Goal: Navigation & Orientation: Find specific page/section

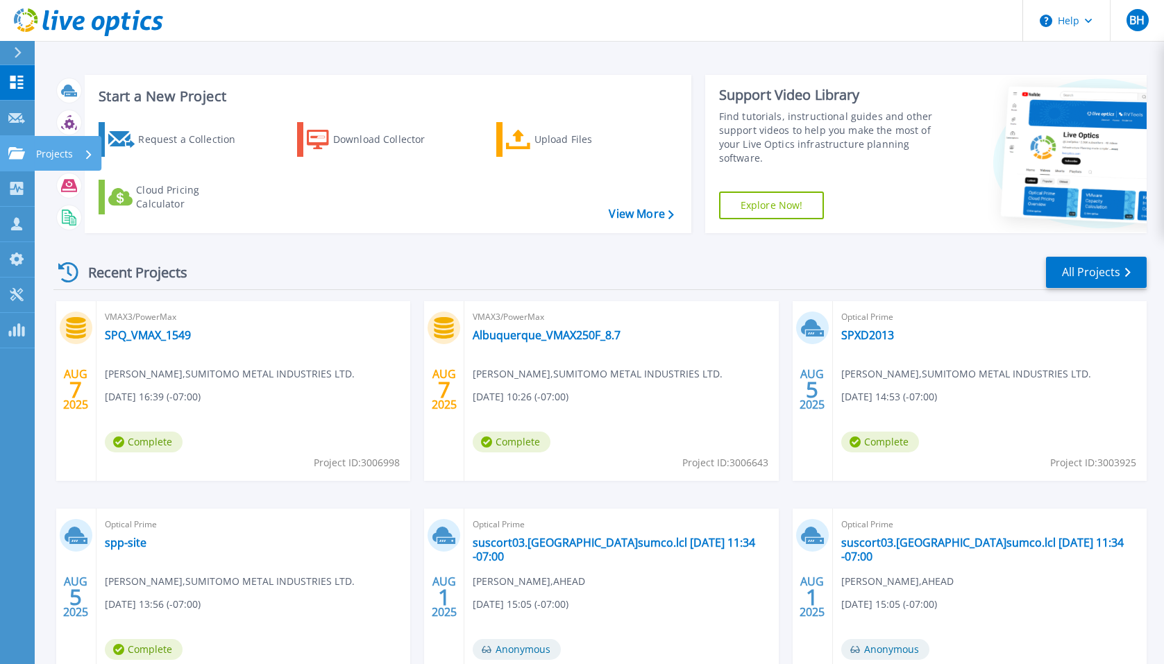
click at [19, 158] on icon at bounding box center [16, 153] width 17 height 12
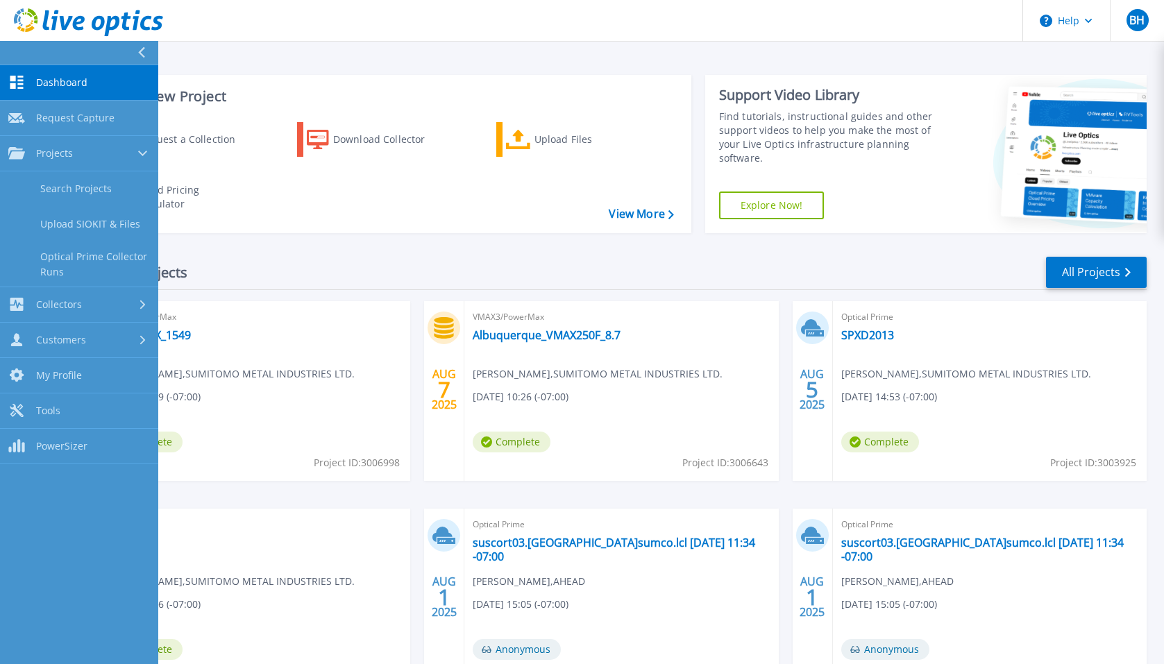
click at [380, 187] on div "Request a Collection Download Collector Upload Files Cloud Pricing Calculator" at bounding box center [385, 168] width 597 height 115
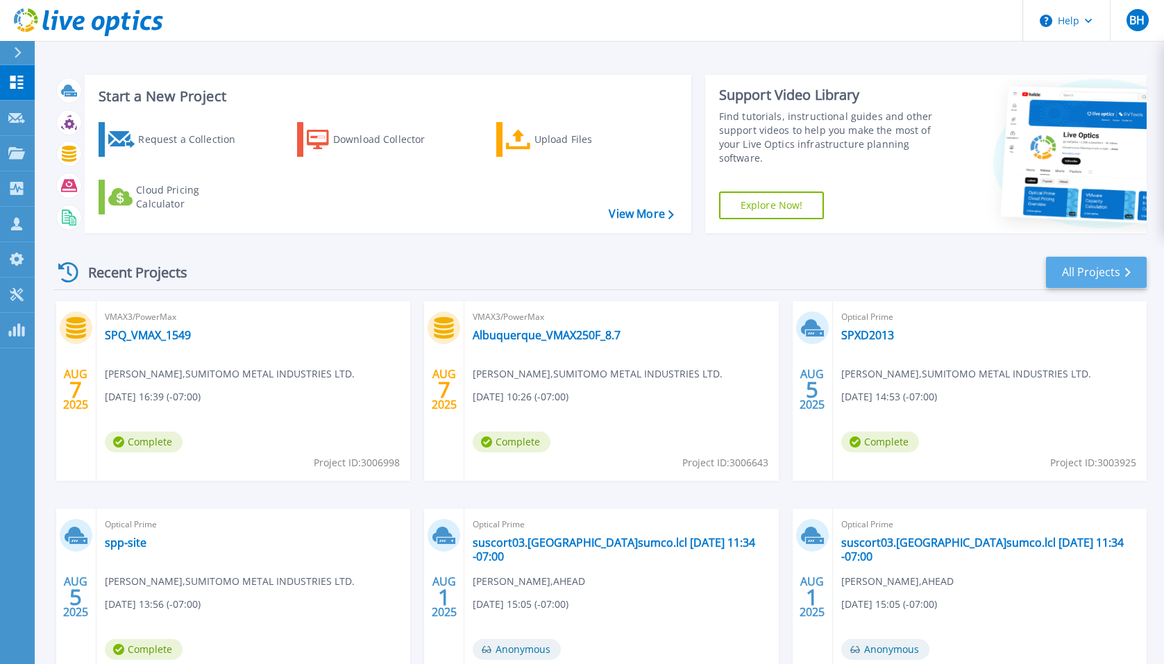
click at [1100, 267] on link "All Projects" at bounding box center [1096, 272] width 101 height 31
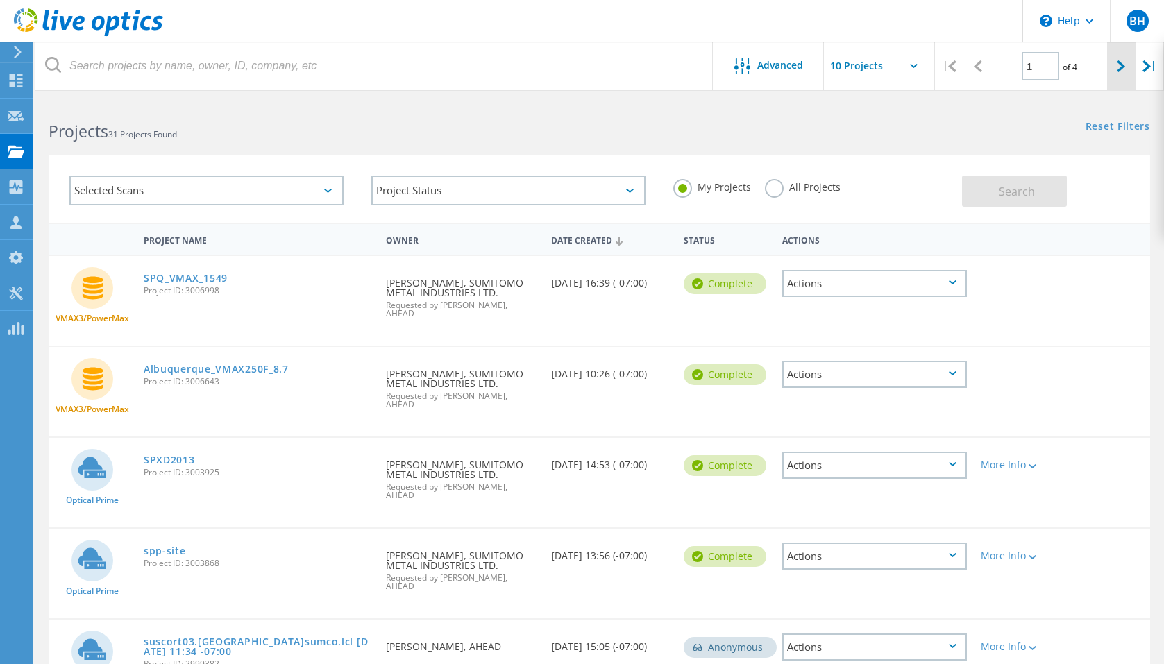
click at [1116, 65] on div at bounding box center [1121, 66] width 28 height 49
type input "2"
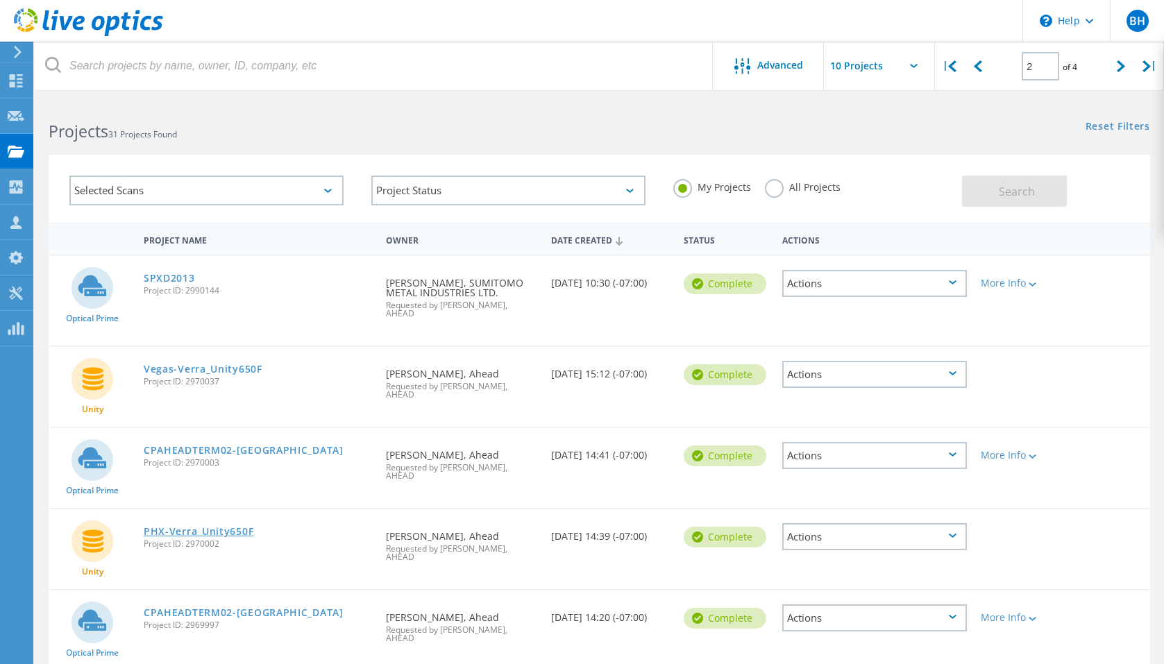
click at [210, 527] on link "PHX-Verra_Unity650F" at bounding box center [199, 532] width 110 height 10
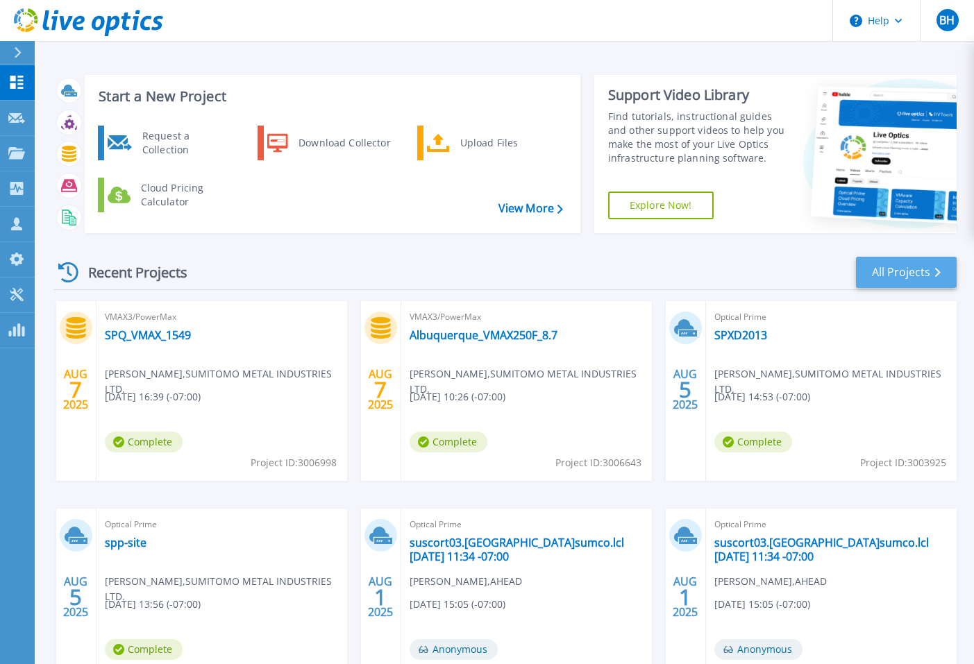
click at [892, 271] on link "All Projects" at bounding box center [906, 272] width 101 height 31
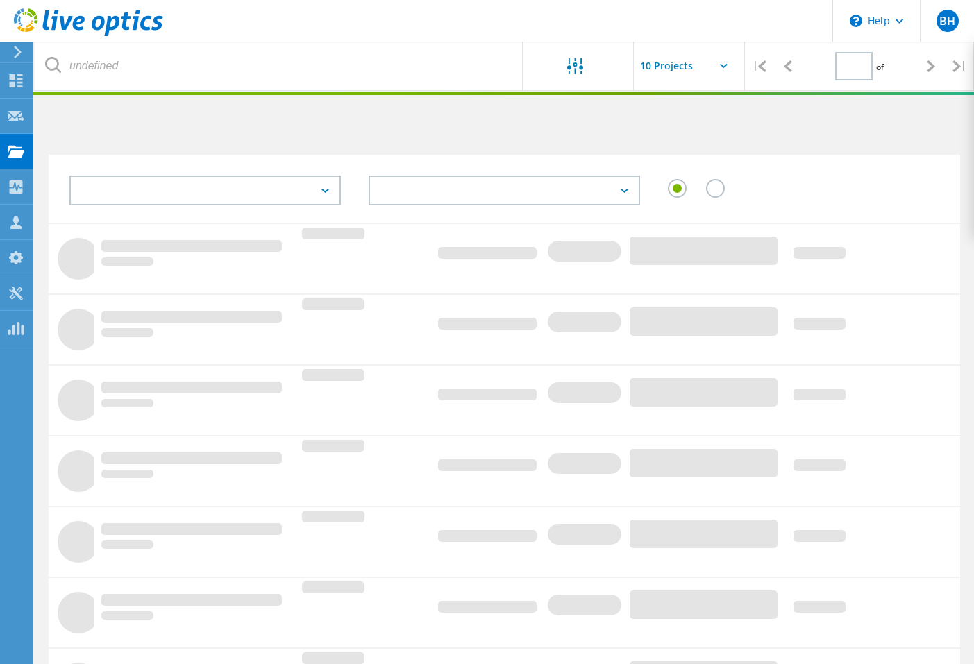
type input "2"
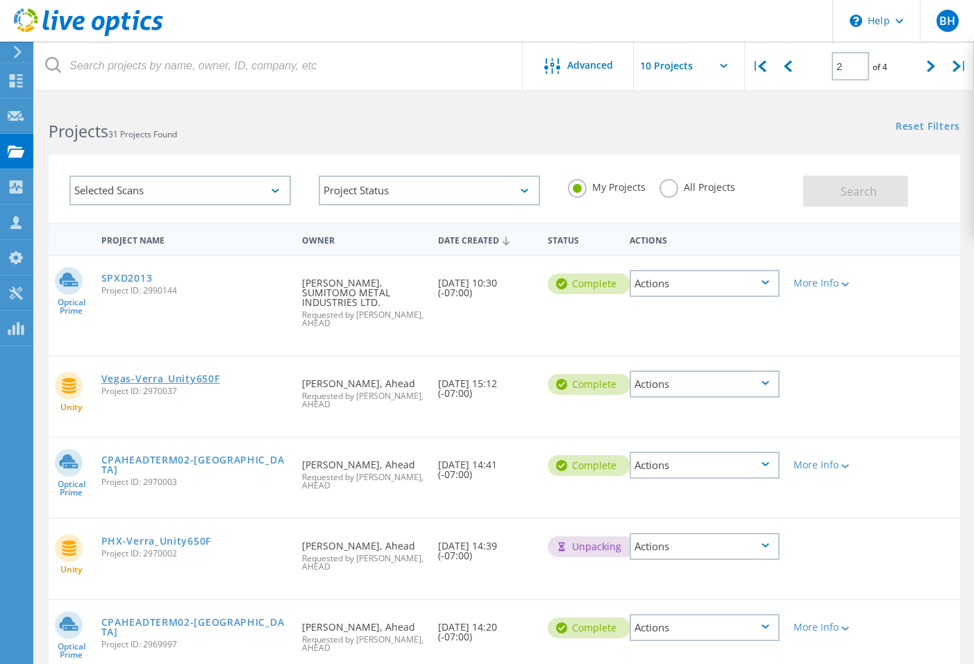
click at [149, 374] on link "Vegas-Verra_Unity650F" at bounding box center [160, 379] width 119 height 10
